Goal: Information Seeking & Learning: Learn about a topic

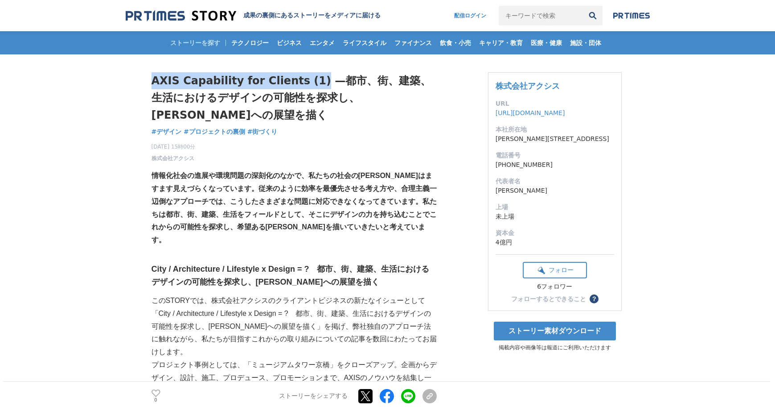
drag, startPoint x: 153, startPoint y: 84, endPoint x: 306, endPoint y: 80, distance: 153.4
click at [306, 80] on h1 "AXIS Capability for Clients (1) —都市、街、建築、生活におけるデザインの可能性を探求し、[PERSON_NAME]への展望を描く" at bounding box center [294, 97] width 285 height 51
copy h1 "AXIS Capability for Clients (1)"
click at [160, 78] on h1 "AXIS Capability for Clients (1) —都市、街、建築、生活におけるデザインの可能性を探求し、[PERSON_NAME]への展望を描く" at bounding box center [294, 97] width 285 height 51
drag, startPoint x: 154, startPoint y: 80, endPoint x: 425, endPoint y: 73, distance: 270.7
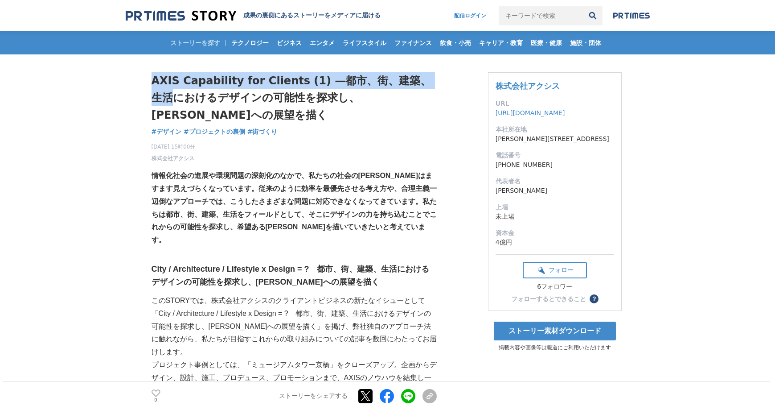
click at [425, 73] on h1 "AXIS Capability for Clients (1) —都市、街、建築、生活におけるデザインの可能性を探求し、[PERSON_NAME]への展望を描く" at bounding box center [294, 97] width 285 height 51
copy h1 "AXIS Capability for Clients (1) —都市、街、建築、生活"
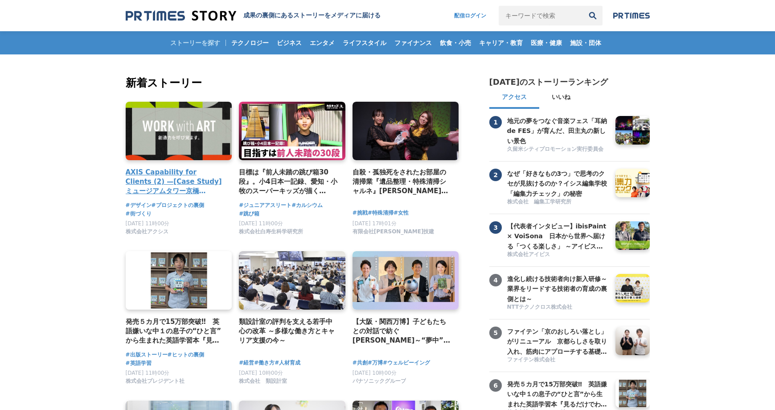
click at [180, 133] on link at bounding box center [179, 131] width 112 height 62
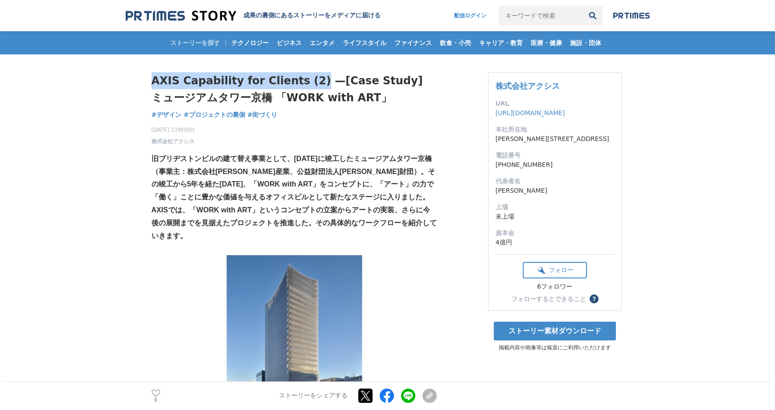
drag, startPoint x: 152, startPoint y: 81, endPoint x: 308, endPoint y: 81, distance: 155.1
click at [308, 81] on h1 "AXIS Capability for Clients (2) —[Case Study] ミュージアムタワー京橋 「WORK with ART」" at bounding box center [294, 89] width 285 height 34
copy h1 "AXIS Capability for Clients (2)"
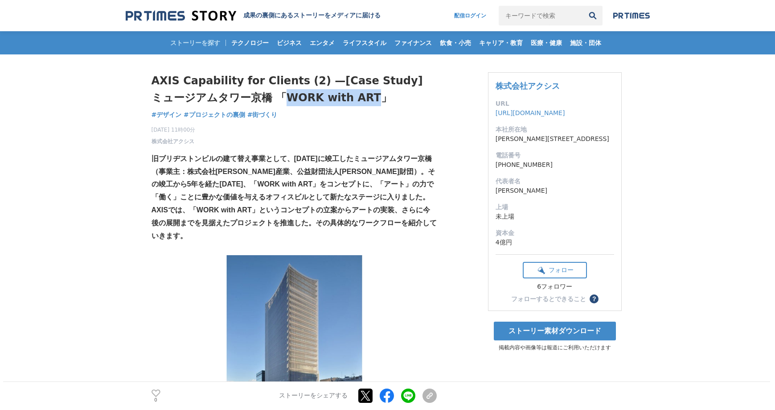
drag, startPoint x: 240, startPoint y: 98, endPoint x: 323, endPoint y: 97, distance: 82.9
click at [323, 97] on h1 "AXIS Capability for Clients (2) —[Case Study] ミュージアムタワー京橋 「WORK with ART」" at bounding box center [294, 89] width 285 height 34
copy h1 "WORK with ART"
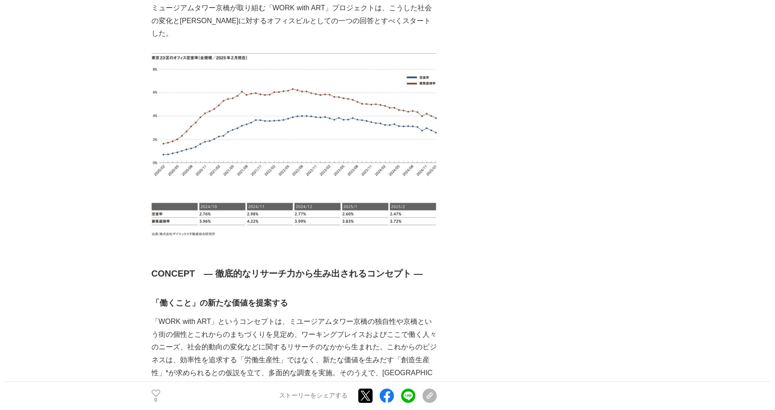
scroll to position [932, 0]
drag, startPoint x: 153, startPoint y: 246, endPoint x: 192, endPoint y: 244, distance: 39.3
click at [192, 267] on strong "CONCEPT　― 徹底的なリサーチ力から生み出されるコンセプト ―" at bounding box center [287, 272] width 271 height 10
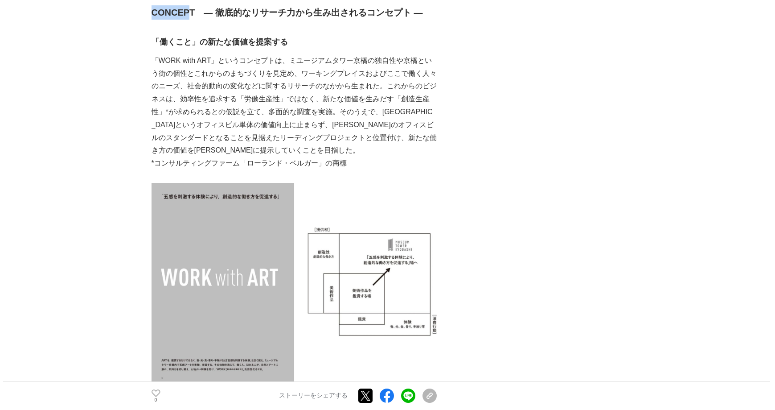
scroll to position [1324, 0]
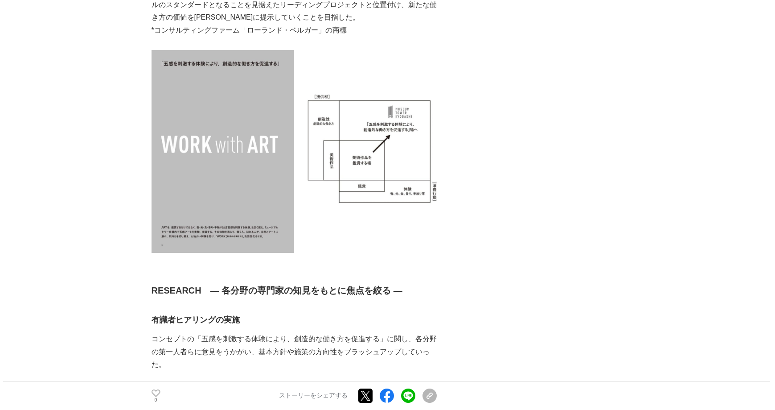
click at [154, 285] on strong "RESEARCH　― 各分野の専門家の知見をもとに焦点を絞る ―" at bounding box center [277, 290] width 251 height 10
drag, startPoint x: 153, startPoint y: 265, endPoint x: 201, endPoint y: 263, distance: 47.7
click at [201, 285] on strong "RESEARCH　― 各分野の専門家の知見をもとに焦点を絞る ―" at bounding box center [277, 290] width 251 height 10
copy strong "RESEARCH"
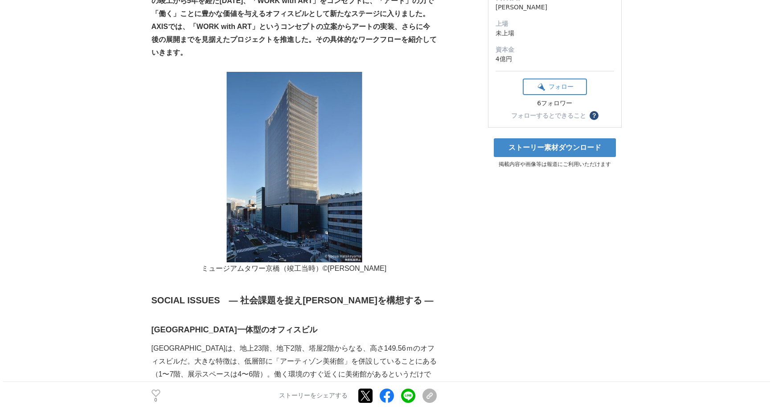
scroll to position [0, 0]
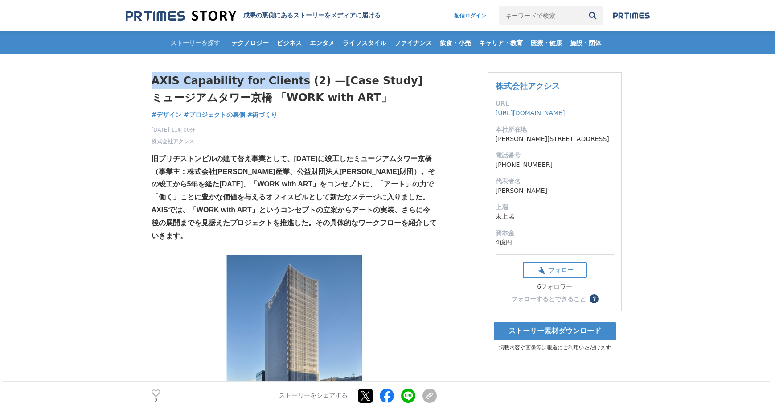
drag, startPoint x: 152, startPoint y: 78, endPoint x: 286, endPoint y: 80, distance: 134.6
click at [286, 80] on h1 "AXIS Capability for Clients (2) —[Case Study] ミュージアムタワー京橋 「WORK with ART」" at bounding box center [294, 89] width 285 height 34
copy h1 "AXIS Capability for Clients"
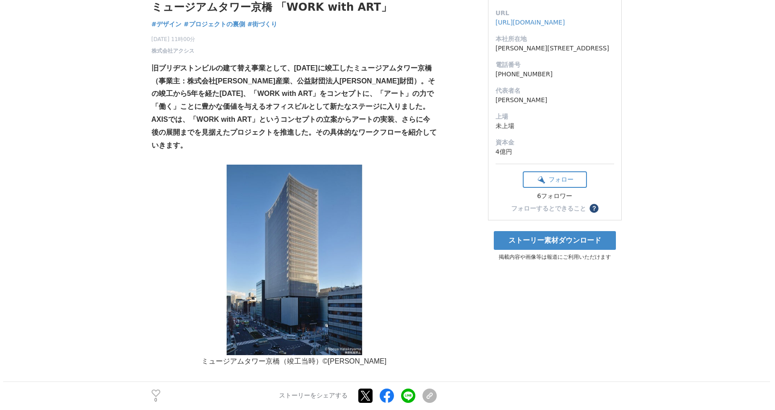
scroll to position [276, 0]
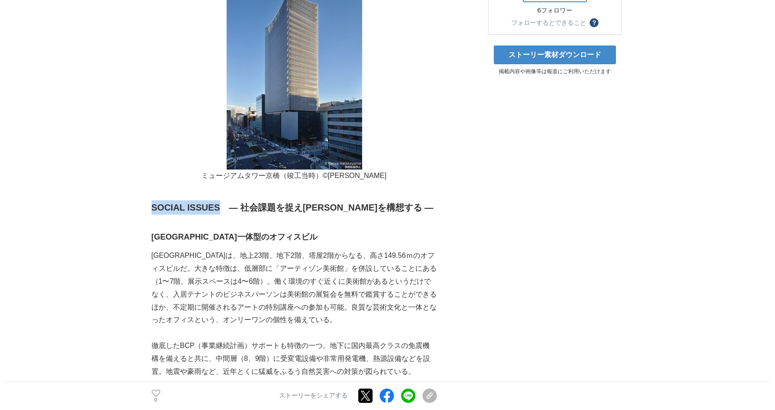
drag, startPoint x: 154, startPoint y: 208, endPoint x: 219, endPoint y: 205, distance: 65.6
click at [219, 205] on strong "SOCIAL ISSUES　― 社会課題を捉え未来を構想する ―" at bounding box center [293, 207] width 282 height 10
copy strong "SOCIAL ISSUES"
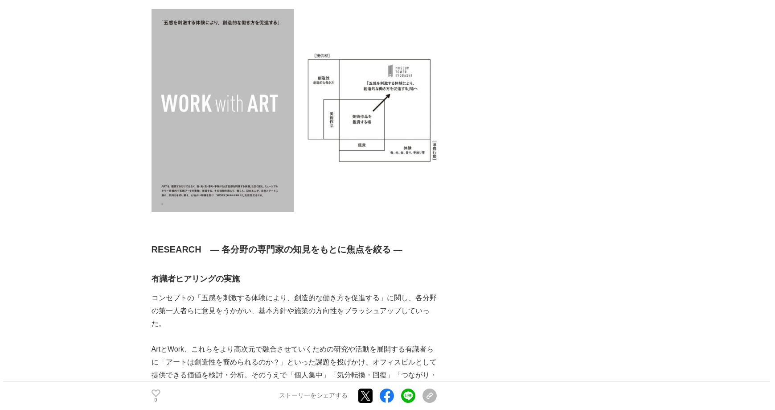
scroll to position [1536, 0]
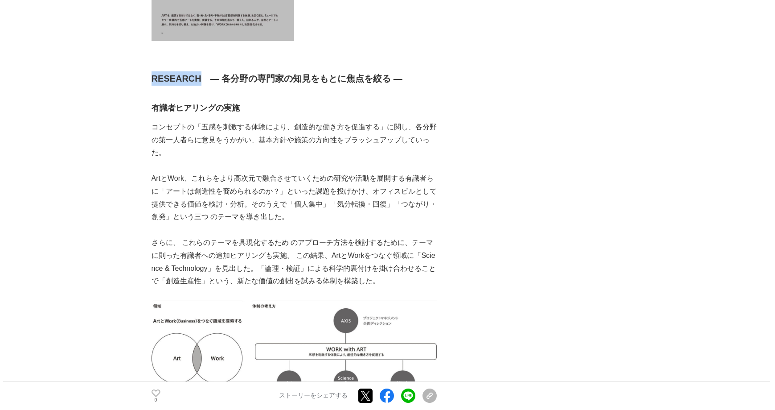
drag, startPoint x: 152, startPoint y: 53, endPoint x: 199, endPoint y: 51, distance: 47.3
click at [199, 74] on strong "RESEARCH　― 各分野の専門家の知見をもとに焦点を絞る ―" at bounding box center [277, 79] width 251 height 10
copy strong "RESEARCH"
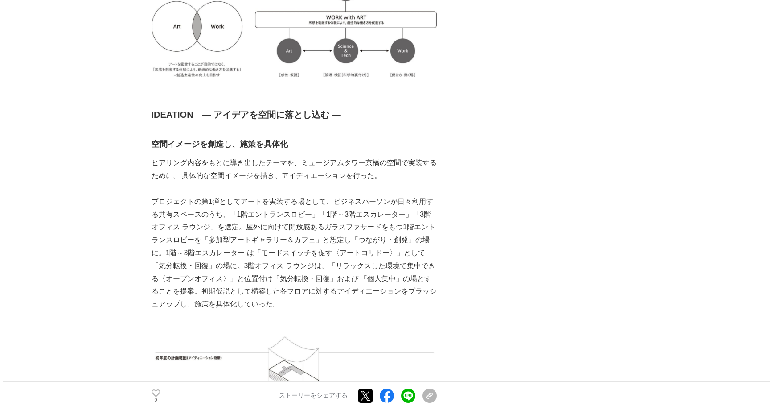
scroll to position [1872, 0]
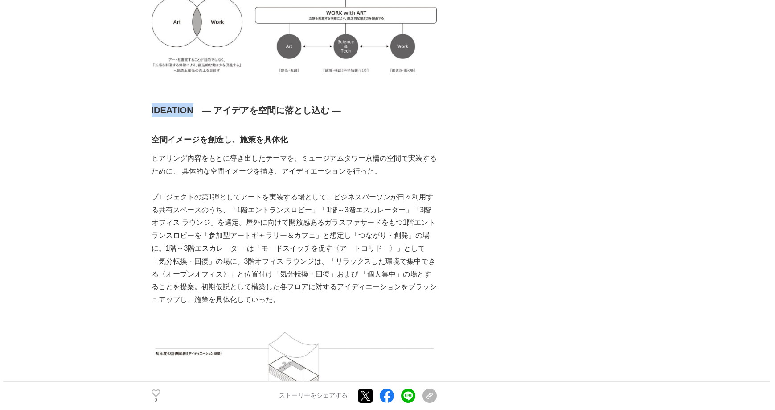
drag, startPoint x: 152, startPoint y: 85, endPoint x: 194, endPoint y: 83, distance: 42.4
click at [194, 105] on strong "IDEATION　― アイデアを空間に落とし込む ―" at bounding box center [246, 110] width 189 height 10
copy strong "IDEATION"
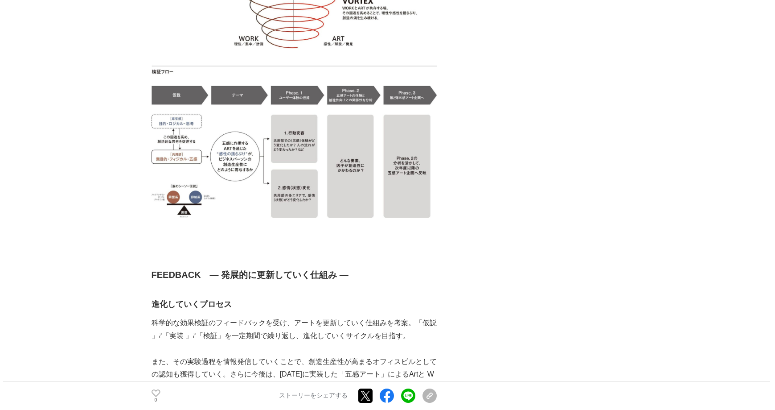
scroll to position [4738, 0]
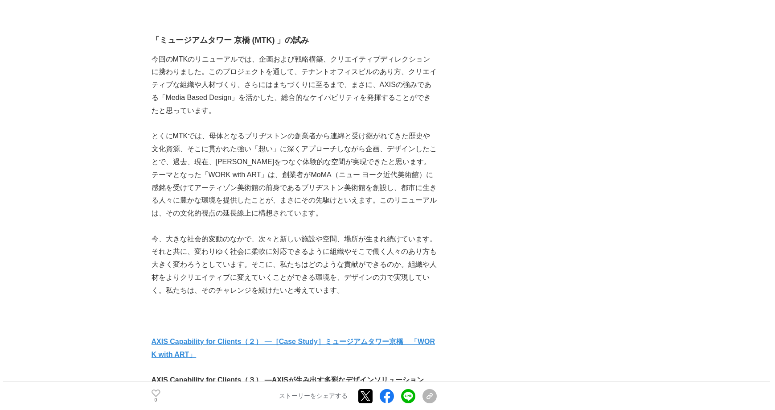
scroll to position [5168, 0]
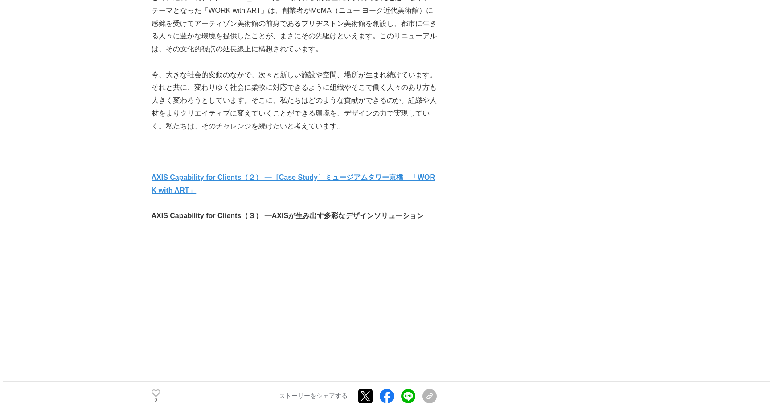
click at [416, 173] on strong "AXIS Capability for Clients（２） —［Case Study］ミュージアムタワー京橋　「WORK with ART」" at bounding box center [294, 183] width 284 height 21
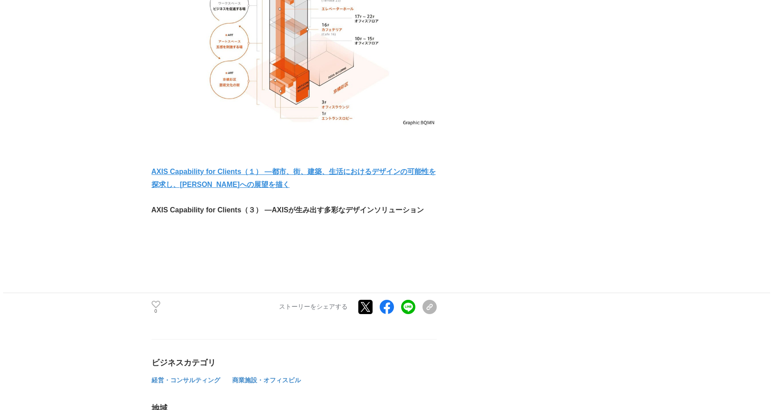
scroll to position [5177, 0]
click at [400, 168] on strong "AXIS Capability for Clients（１） —都市、街、建築、生活におけるデザインの可能性を探求し、[PERSON_NAME]への展望を描く" at bounding box center [294, 178] width 284 height 21
click at [416, 168] on strong "AXIS Capability for Clients（１） —都市、街、建築、生活におけるデザインの可能性を探求し、[PERSON_NAME]への展望を描く" at bounding box center [294, 178] width 284 height 21
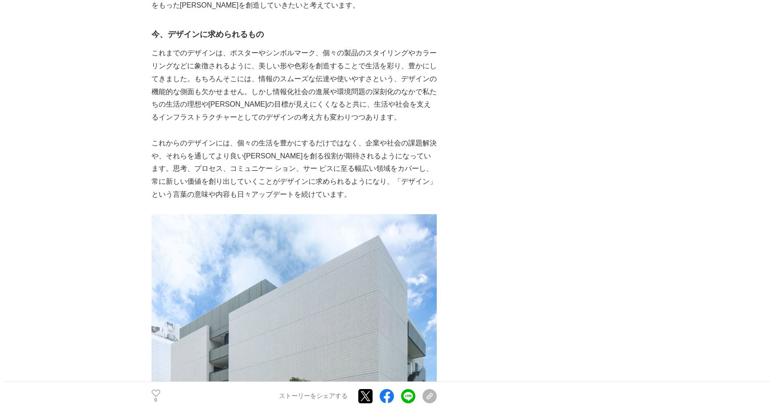
scroll to position [814, 0]
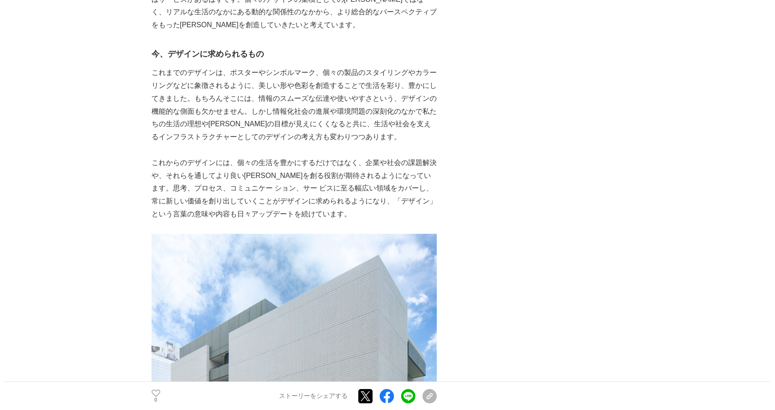
scroll to position [633, 0]
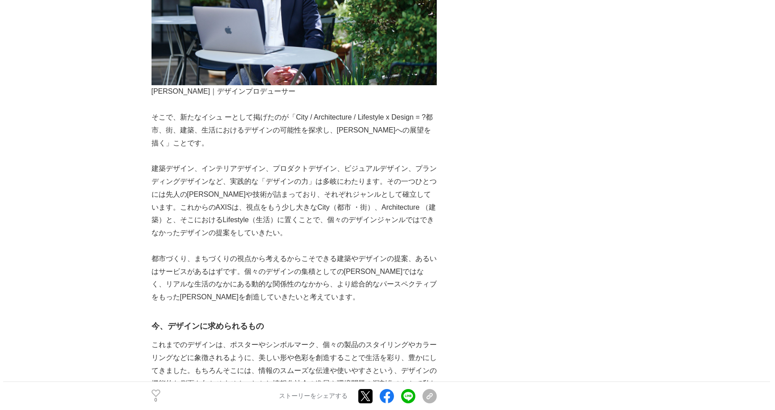
drag, startPoint x: 60, startPoint y: 62, endPoint x: 65, endPoint y: 4, distance: 58.2
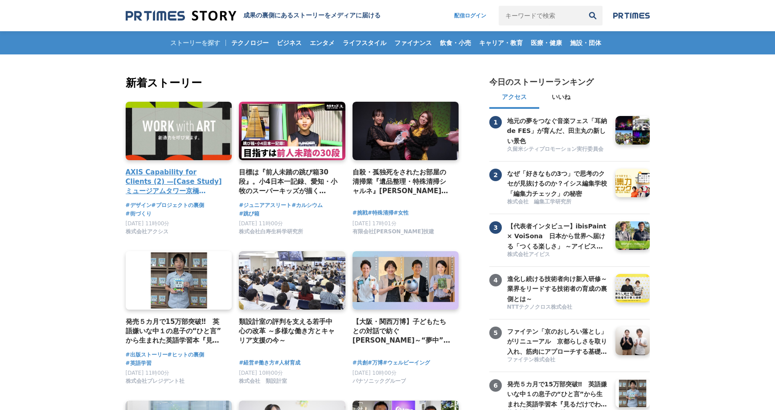
click at [177, 146] on link at bounding box center [179, 131] width 112 height 62
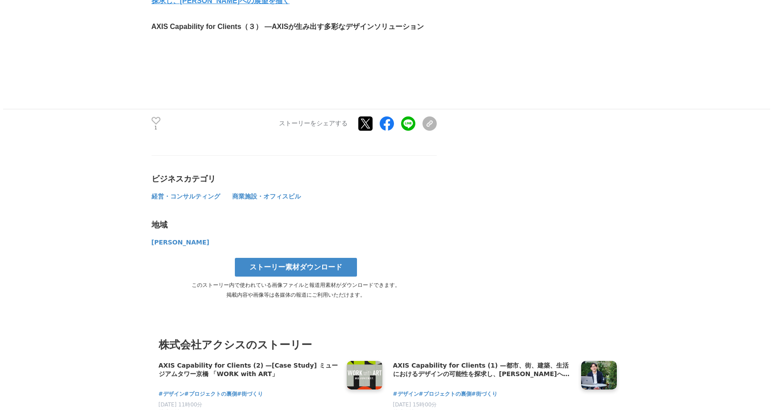
scroll to position [5119, 0]
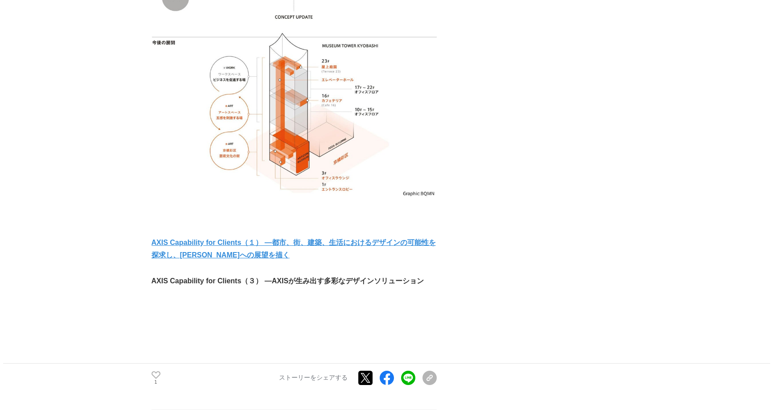
click at [214, 238] on strong "AXIS Capability for Clients（１） —都市、街、建築、生活におけるデザインの可能性を探求し、[PERSON_NAME]への展望を描く" at bounding box center [294, 248] width 284 height 21
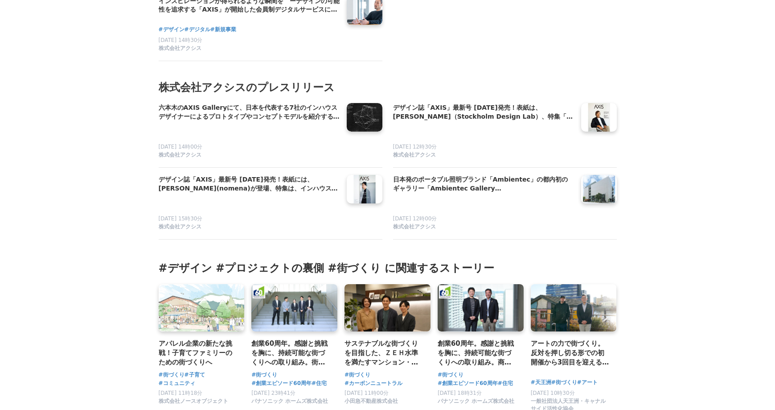
scroll to position [5700, 0]
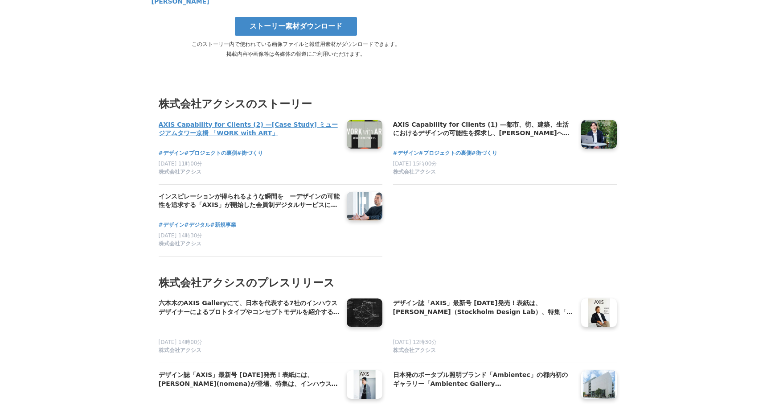
click at [267, 120] on h4 "AXIS Capability for Clients (2) —[Case Study] ミュージアムタワー京橋 「WORK with ART」" at bounding box center [249, 129] width 181 height 18
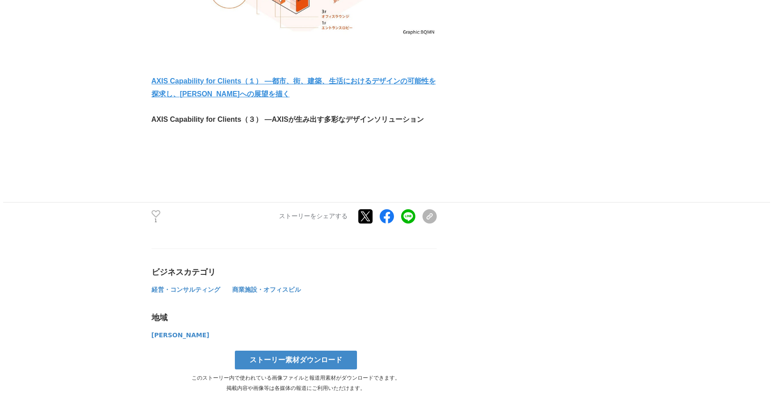
scroll to position [5431, 0]
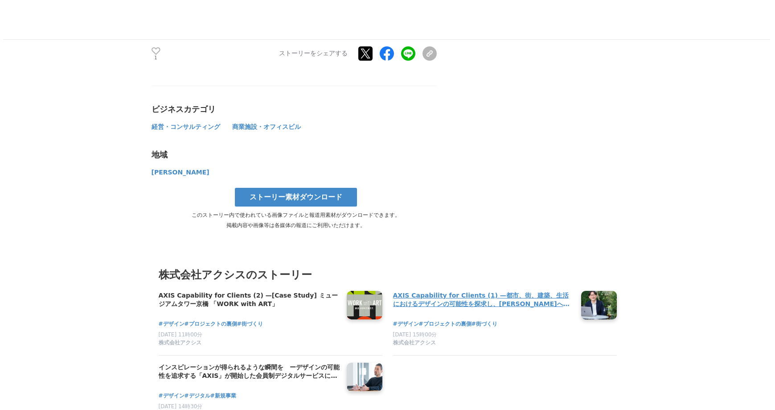
click at [486, 291] on h4 "AXIS Capability for Clients (1) —都市、街、建築、生活におけるデザインの可能性を探求し、[PERSON_NAME]への展望を描く" at bounding box center [483, 300] width 181 height 18
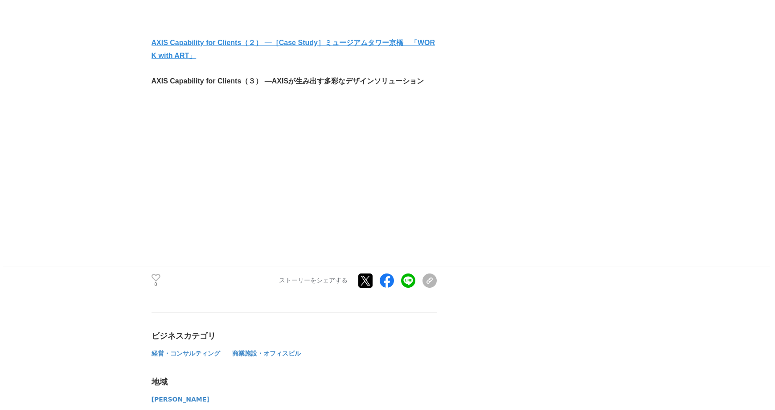
scroll to position [5719, 0]
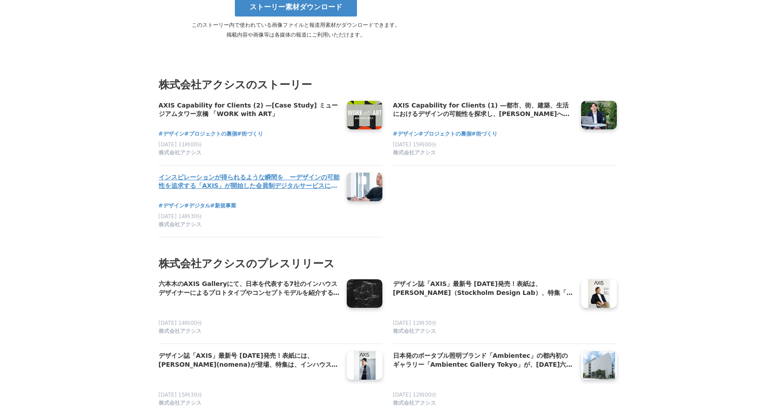
click at [286, 173] on h4 "インスピレーションが得られるような瞬間を　ーデザインの可能性を追求する「AXIS」が開始した会員制デジタルサービスに込めた想いー" at bounding box center [249, 182] width 181 height 18
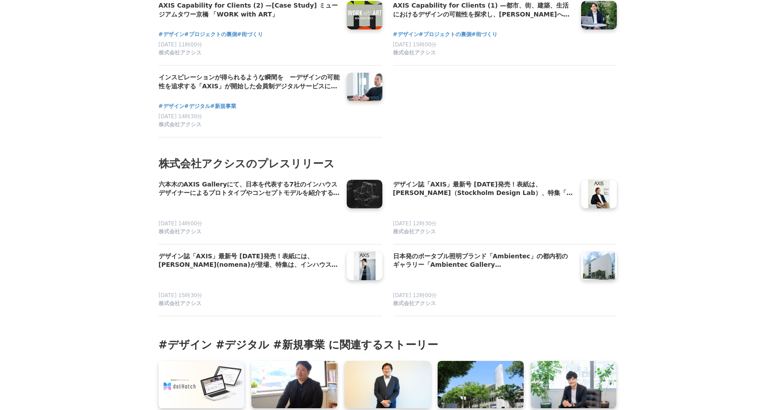
scroll to position [5072, 0]
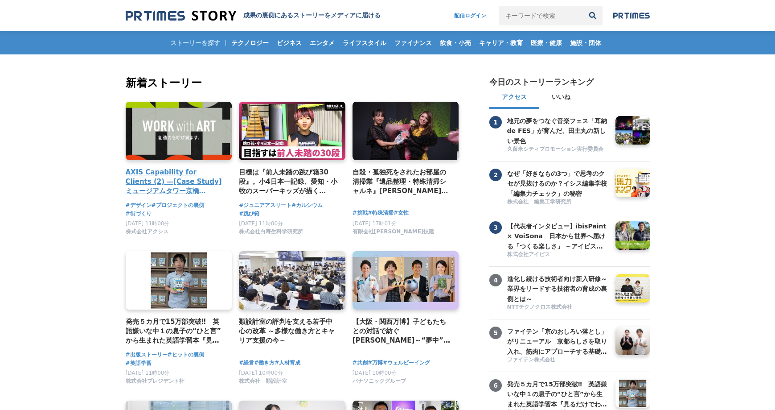
click at [146, 127] on link at bounding box center [179, 131] width 112 height 62
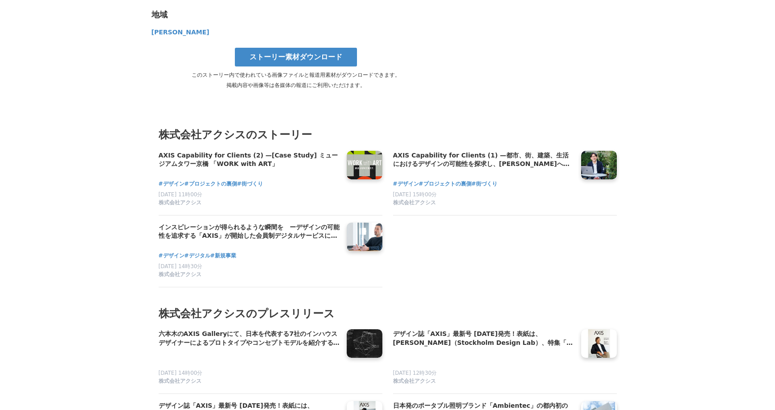
scroll to position [5570, 0]
click at [324, 329] on h4 "六本木のAXIS Galleryにて、日本を代表する7社のインハウスデザイナーによるプロトタイプやコンセプトモデルを紹介する「Industrial Roman…" at bounding box center [249, 338] width 181 height 18
